Goal: Transaction & Acquisition: Book appointment/travel/reservation

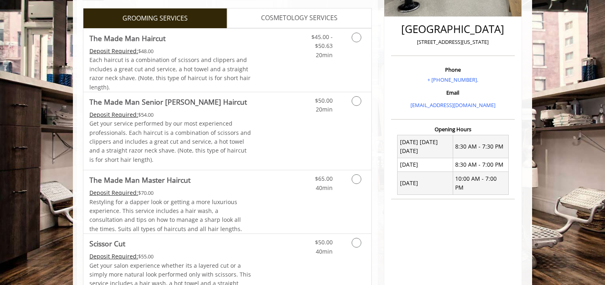
scroll to position [197, 0]
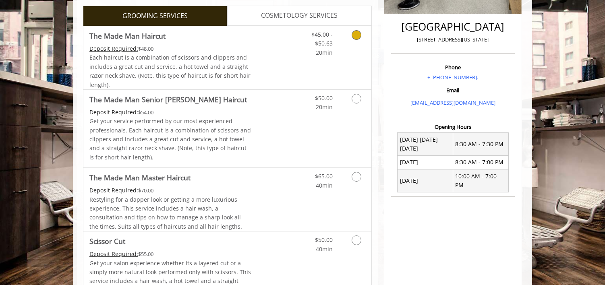
click at [155, 69] on span "Each haircut is a combination of scissors and clippers and includes a great cut…" at bounding box center [169, 71] width 161 height 35
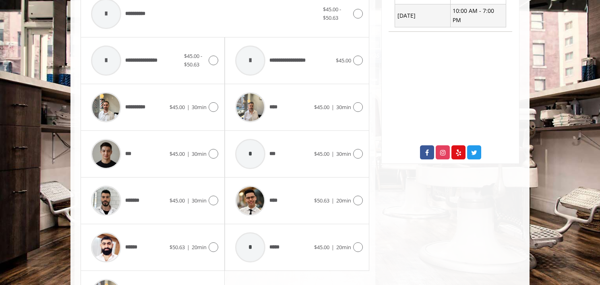
scroll to position [363, 0]
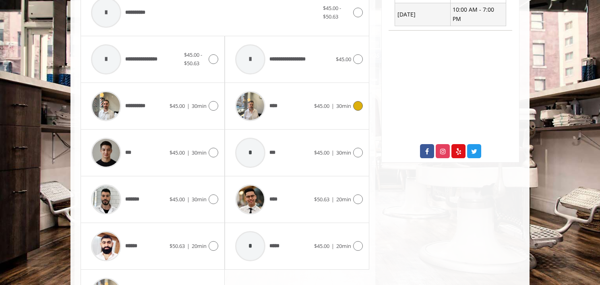
click at [358, 108] on icon at bounding box center [358, 106] width 10 height 10
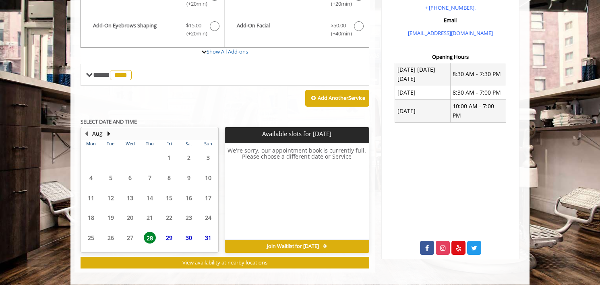
scroll to position [273, 0]
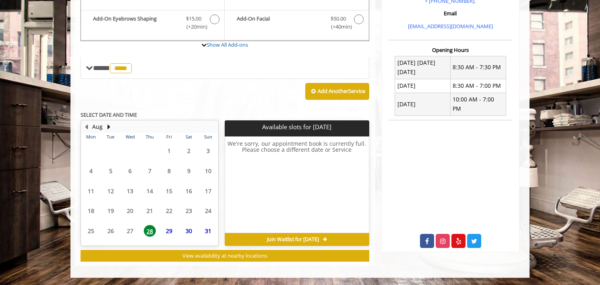
click at [170, 230] on span "29" at bounding box center [169, 231] width 12 height 12
click at [188, 228] on span "30" at bounding box center [189, 231] width 12 height 12
click at [207, 228] on span "31" at bounding box center [208, 231] width 12 height 12
click at [109, 126] on button "Next Month" at bounding box center [109, 126] width 6 height 9
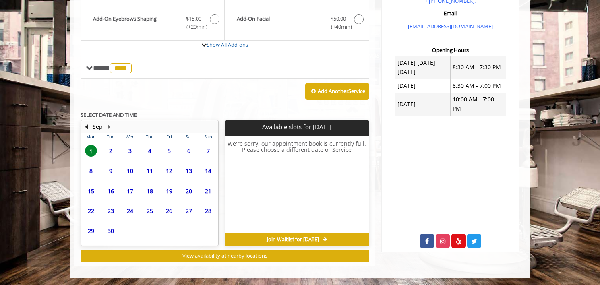
click at [112, 149] on span "2" at bounding box center [111, 151] width 12 height 12
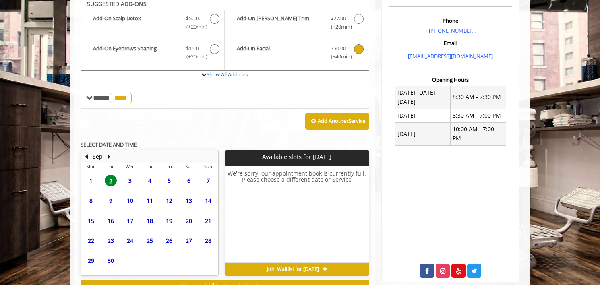
scroll to position [240, 0]
